Goal: Information Seeking & Learning: Learn about a topic

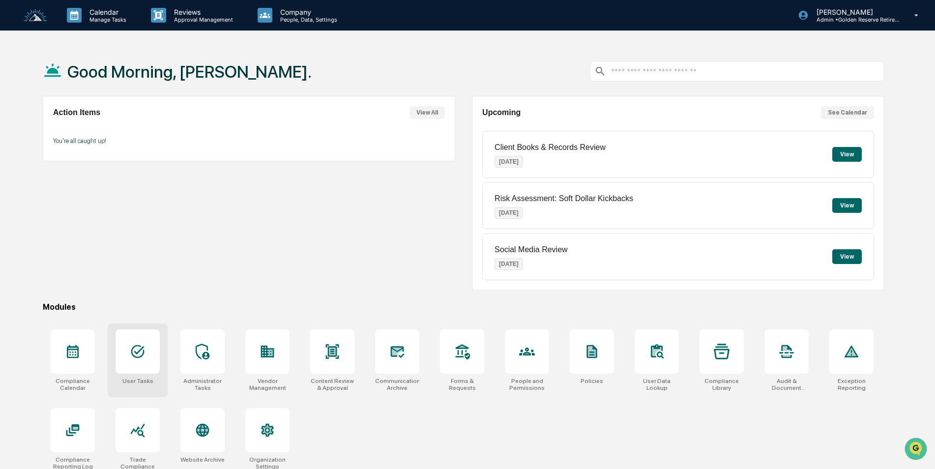
click at [133, 356] on icon at bounding box center [138, 352] width 16 height 16
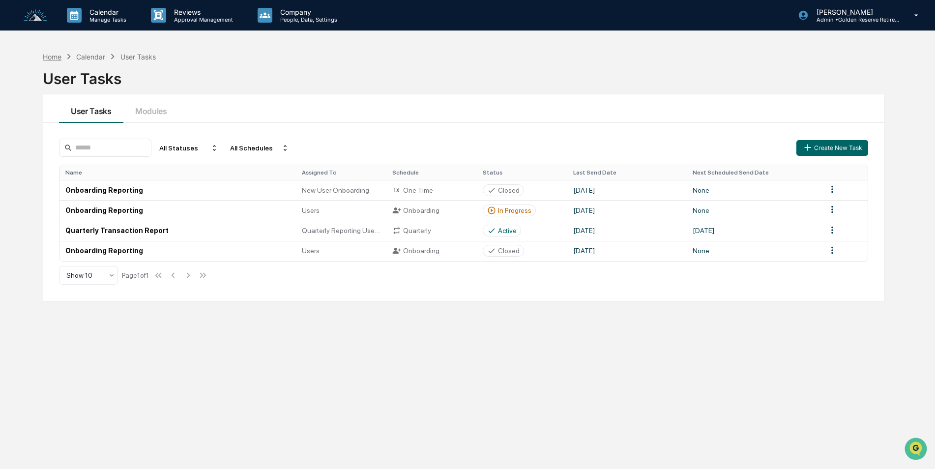
click at [50, 56] on div "Home" at bounding box center [52, 57] width 19 height 8
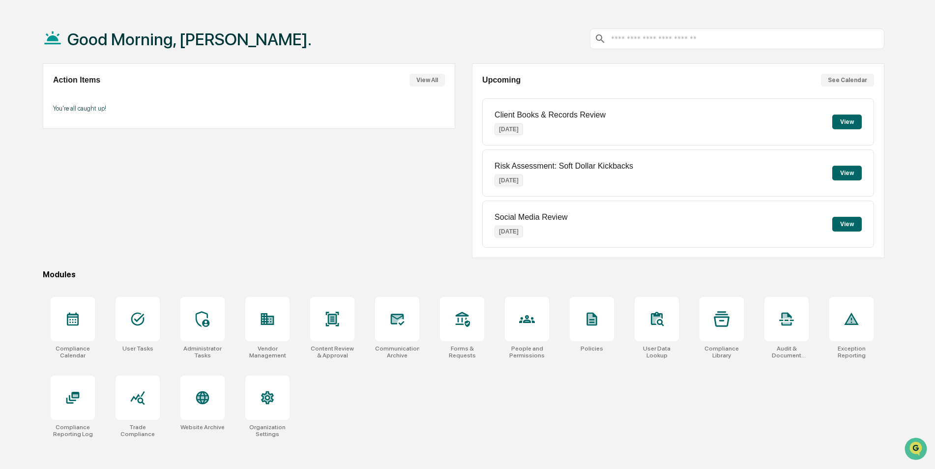
scroll to position [47, 0]
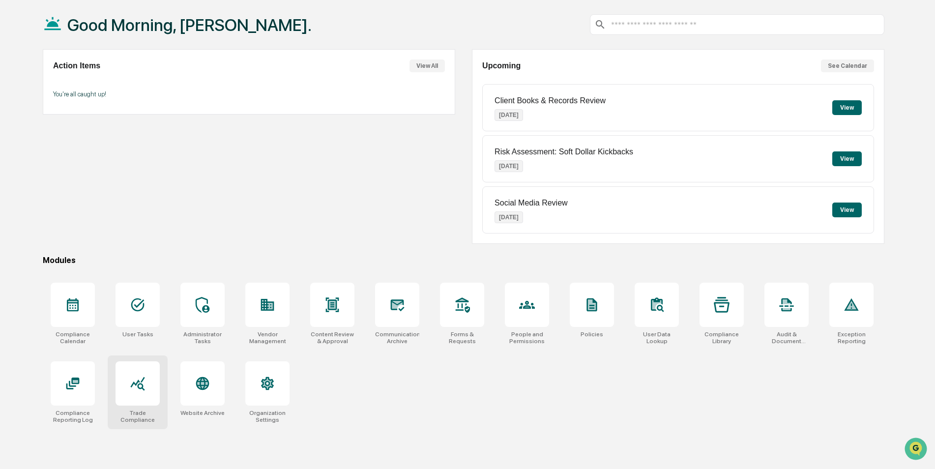
click at [142, 391] on div at bounding box center [138, 384] width 16 height 16
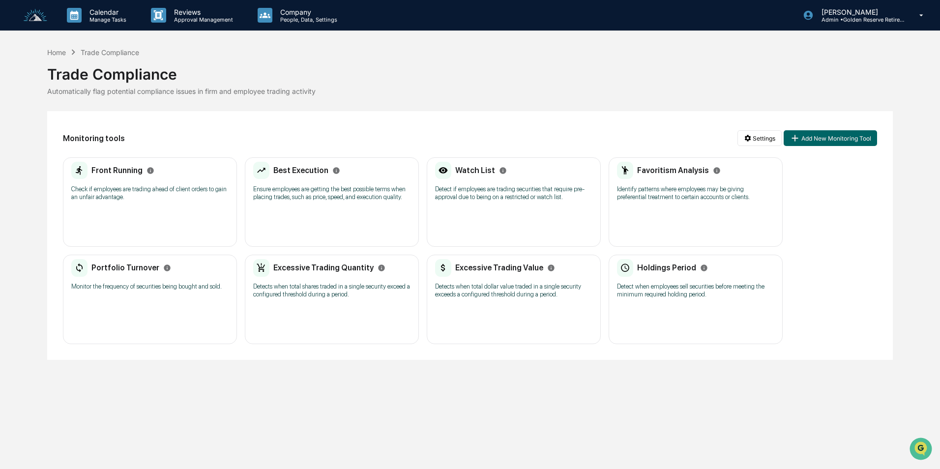
click at [301, 170] on h2 "Best Execution" at bounding box center [300, 170] width 55 height 9
click at [104, 171] on h2 "Front Running" at bounding box center [116, 170] width 51 height 9
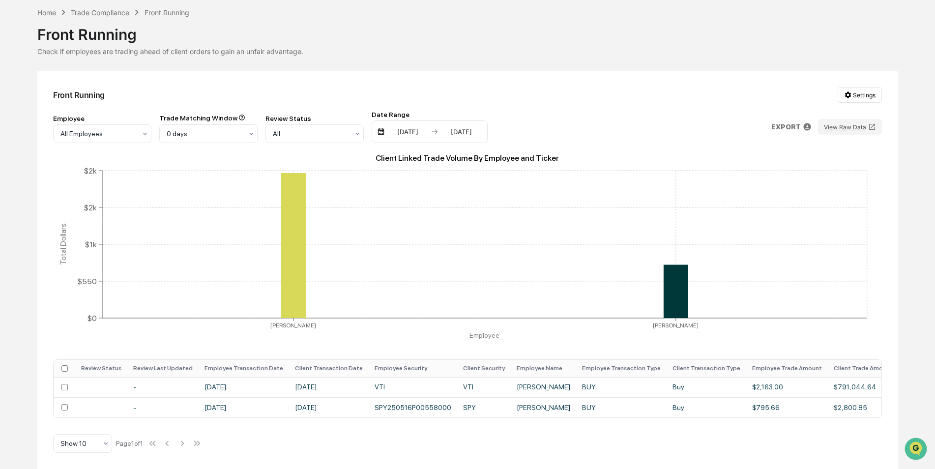
scroll to position [44, 0]
drag, startPoint x: 547, startPoint y: 414, endPoint x: 675, endPoint y: 419, distance: 128.0
click at [675, 419] on div "Front Running Settings Employee All Employees Trade Matching Window 0 days Revi…" at bounding box center [467, 270] width 861 height 398
click at [457, 405] on td "SPY" at bounding box center [484, 407] width 54 height 20
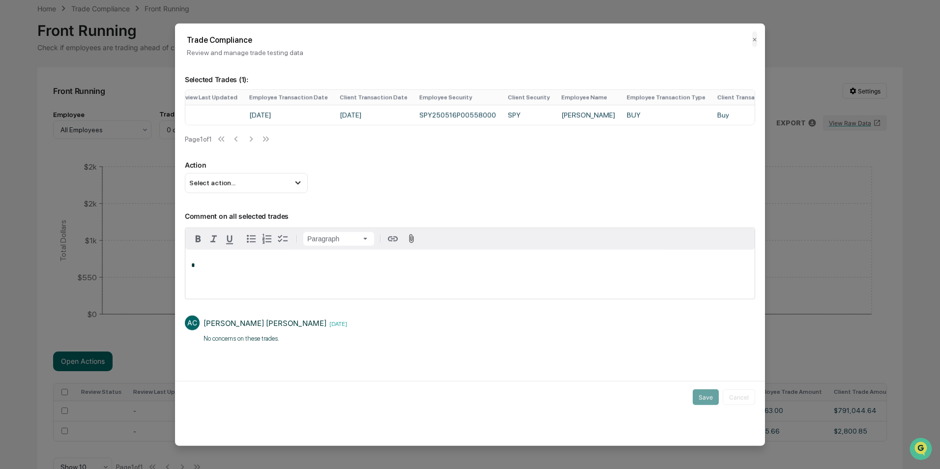
scroll to position [0, 75]
click at [754, 41] on button "✕" at bounding box center [754, 39] width 5 height 16
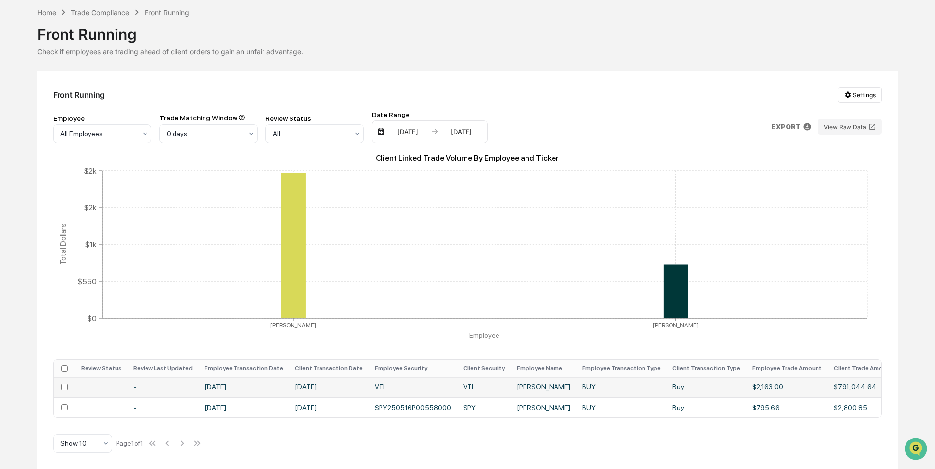
click at [526, 384] on td "Ed Wright" at bounding box center [543, 387] width 65 height 20
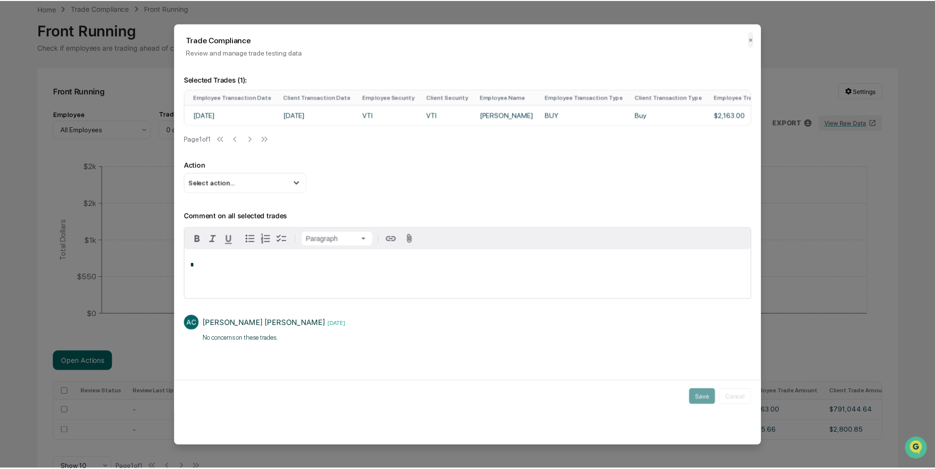
scroll to position [0, 0]
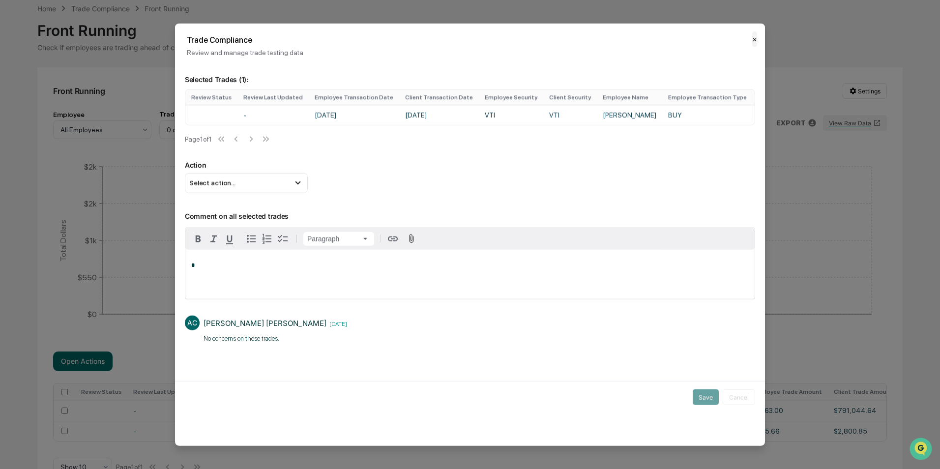
click at [753, 38] on button "✕" at bounding box center [754, 39] width 5 height 16
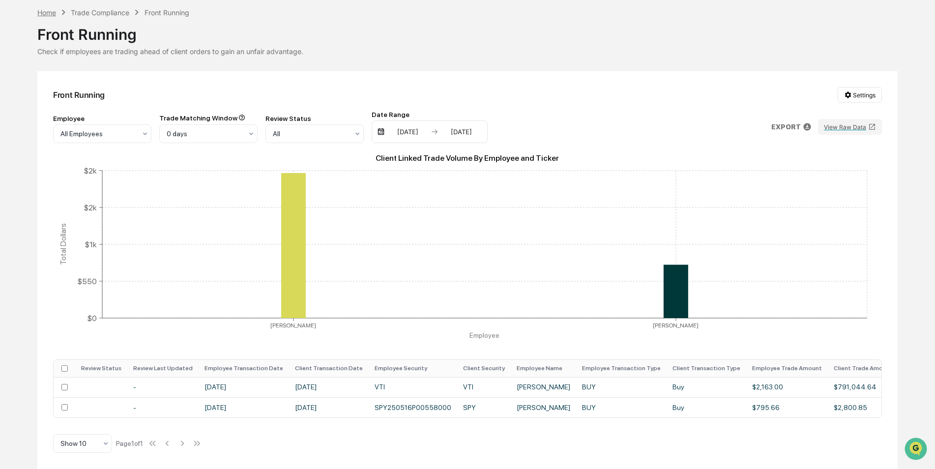
click at [53, 9] on div "Home" at bounding box center [46, 12] width 19 height 8
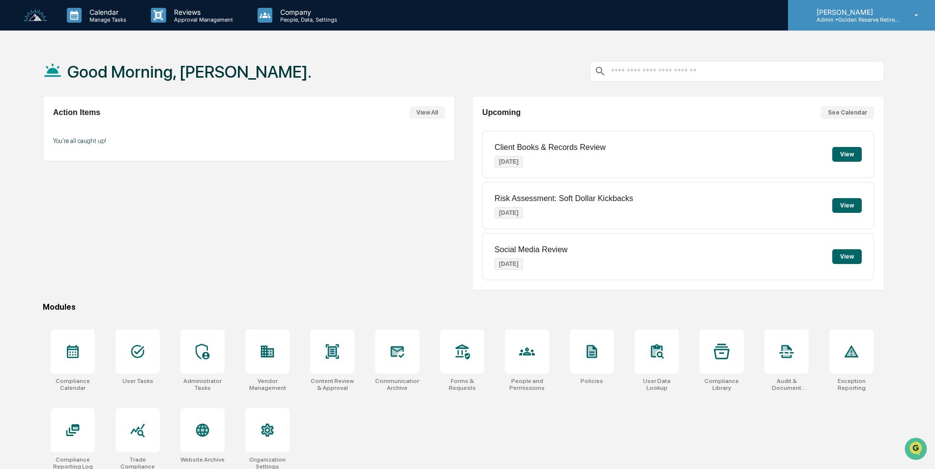
click at [831, 19] on p "Admin • Golden Reserve Retirement" at bounding box center [854, 19] width 91 height 7
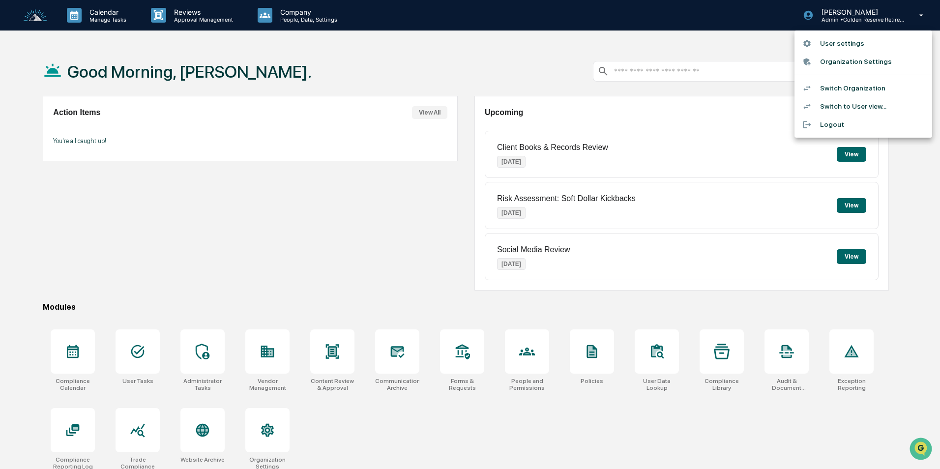
click at [830, 87] on li "Switch Organization" at bounding box center [864, 88] width 138 height 18
